Goal: Task Accomplishment & Management: Use online tool/utility

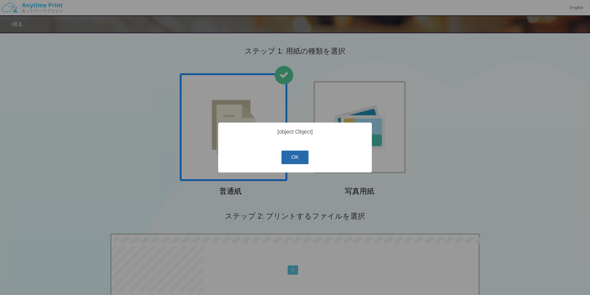
click at [291, 157] on button "OK" at bounding box center [295, 157] width 27 height 14
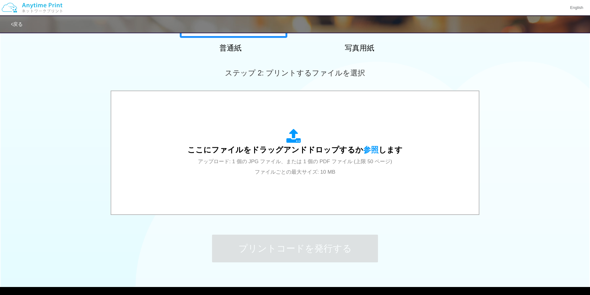
scroll to position [144, 0]
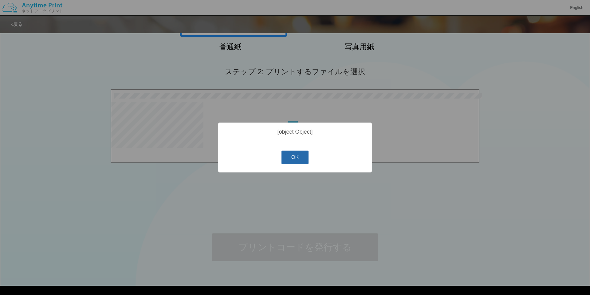
click at [298, 161] on button "OK" at bounding box center [295, 157] width 27 height 14
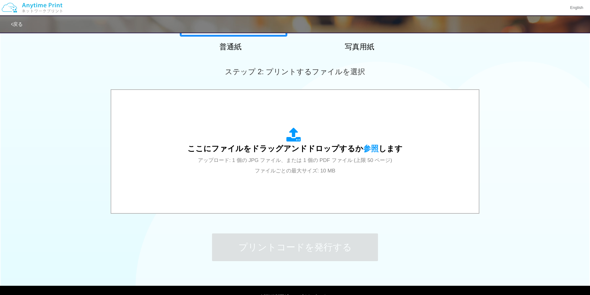
click at [44, 171] on div "0.2 MB ヘンケルジャパン交通費.pdf [object Object] Check Error 0.2 MB ヘンケルジャパン交通費.pdf […" at bounding box center [295, 151] width 590 height 125
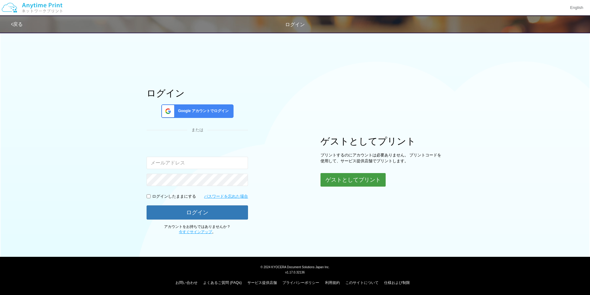
click at [339, 182] on button "ゲストとしてプリント" at bounding box center [353, 180] width 65 height 14
click at [359, 178] on button "ゲストとしてプリント" at bounding box center [353, 180] width 65 height 14
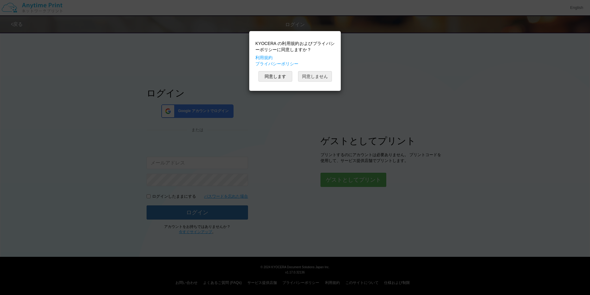
click at [324, 77] on button "同意しません" at bounding box center [315, 76] width 34 height 10
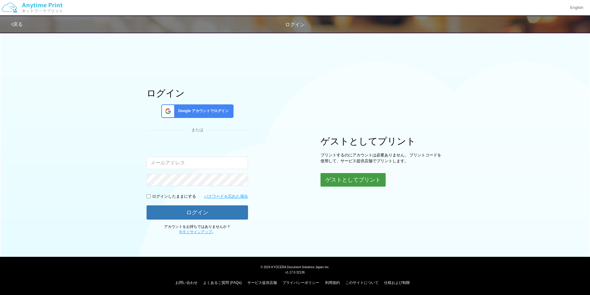
click at [341, 183] on button "ゲストとしてプリント" at bounding box center [353, 180] width 65 height 14
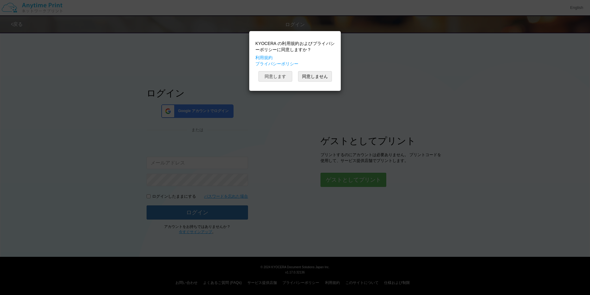
click at [273, 77] on button "同意します" at bounding box center [276, 76] width 34 height 10
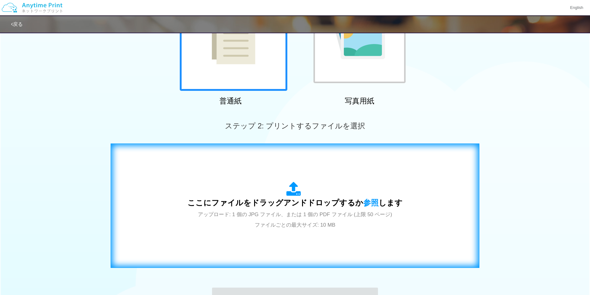
scroll to position [91, 0]
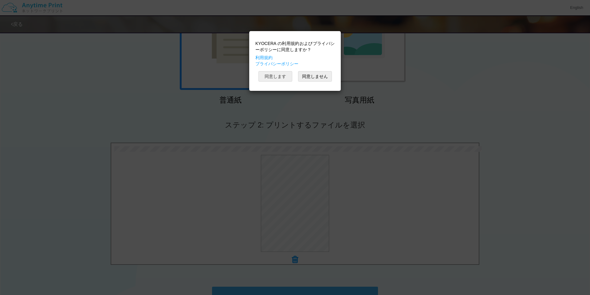
click at [277, 79] on button "同意します" at bounding box center [276, 76] width 34 height 10
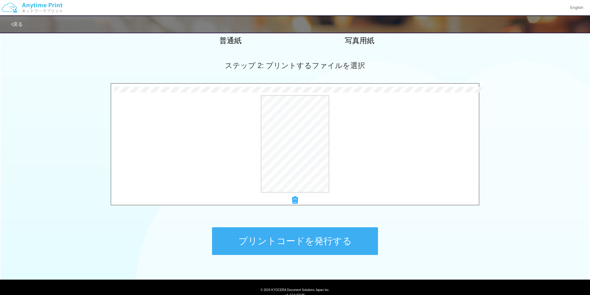
scroll to position [173, 0]
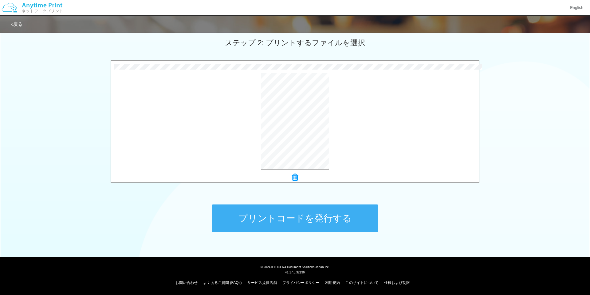
click at [310, 211] on button "プリントコードを発行する" at bounding box center [295, 218] width 166 height 28
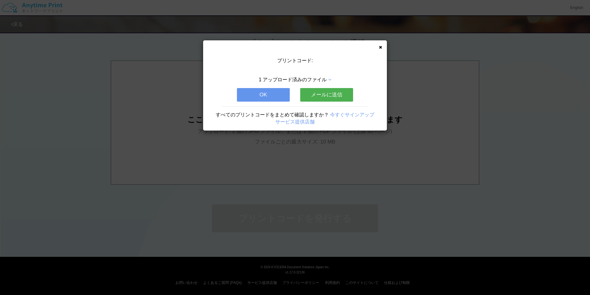
scroll to position [0, 0]
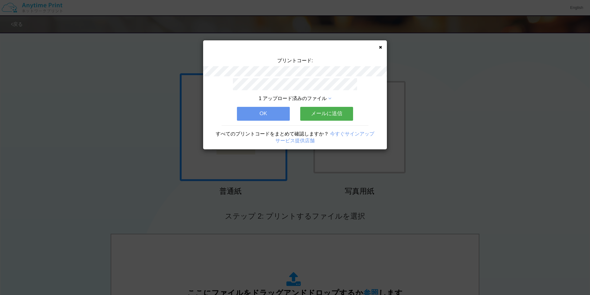
click at [334, 112] on button "メールに送信" at bounding box center [326, 114] width 53 height 14
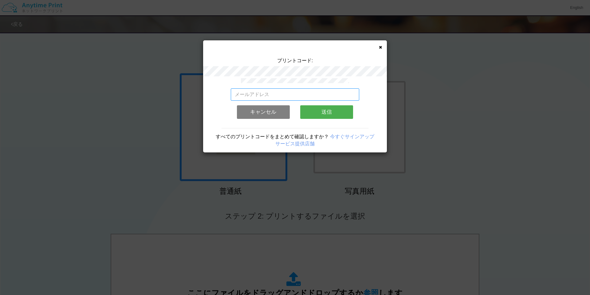
click at [284, 97] on input "email" at bounding box center [295, 94] width 129 height 12
type input "[EMAIL_ADDRESS][DOMAIN_NAME]"
click at [345, 110] on button "送信" at bounding box center [326, 112] width 53 height 14
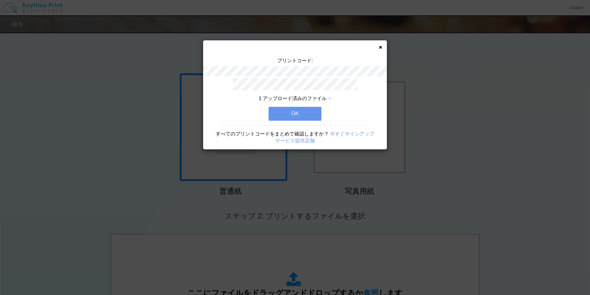
click at [279, 118] on button "OK" at bounding box center [295, 114] width 53 height 14
